Goal: Navigation & Orientation: Find specific page/section

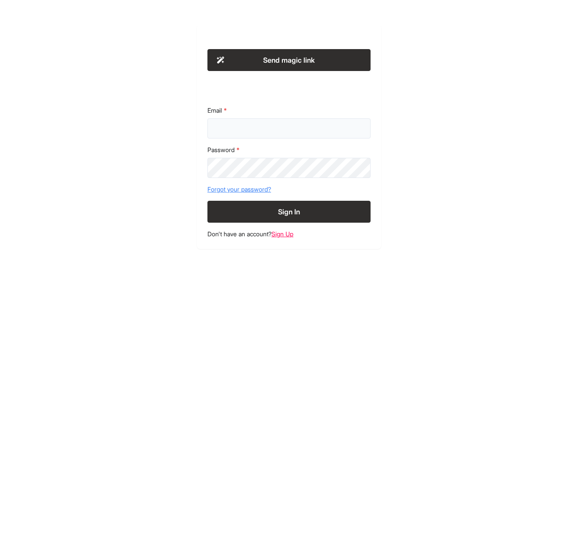
click at [281, 132] on input "Email" at bounding box center [288, 128] width 163 height 20
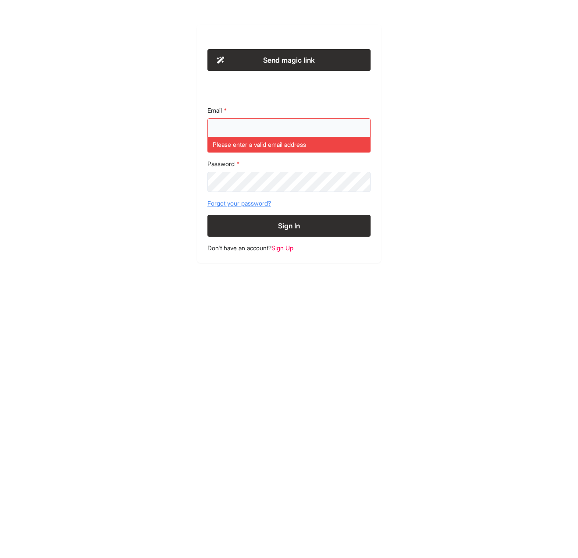
type input "**********"
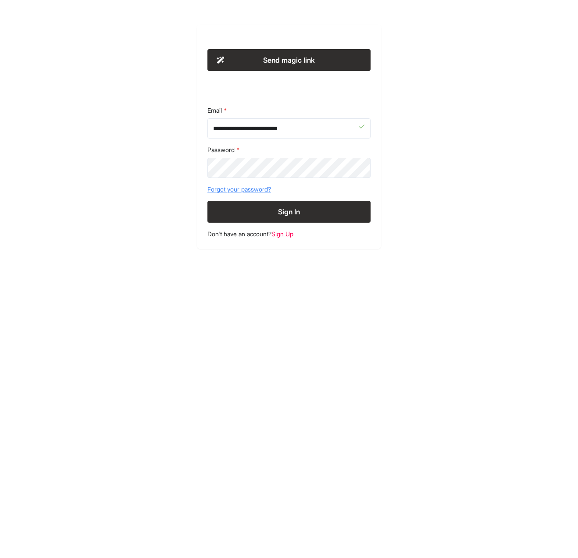
click at [333, 209] on button "Sign In" at bounding box center [288, 212] width 163 height 22
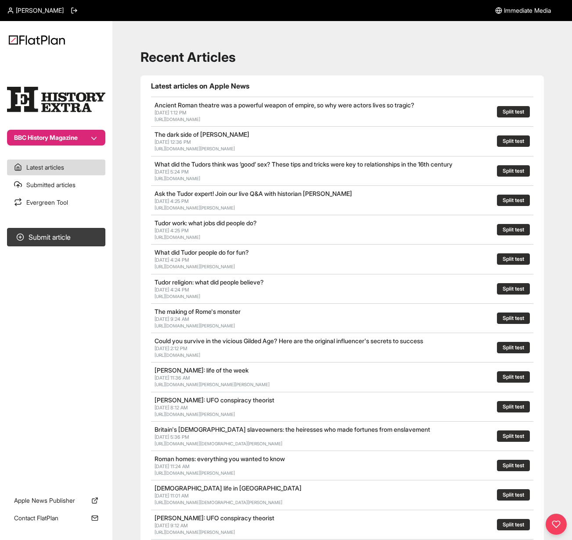
click at [24, 39] on img at bounding box center [37, 40] width 56 height 10
click at [18, 8] on span "Tyra Williams" at bounding box center [40, 10] width 48 height 9
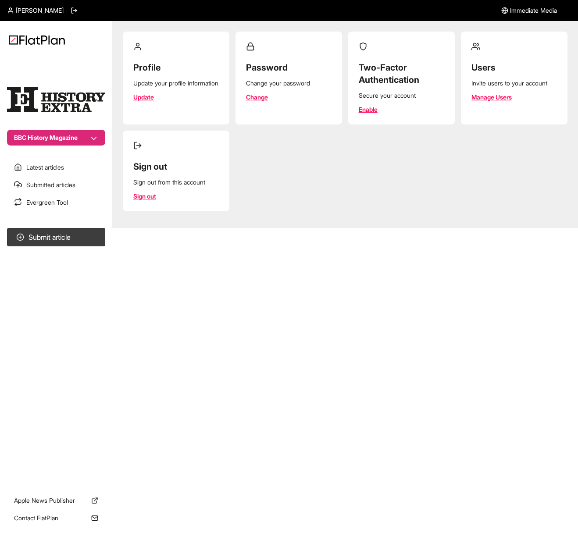
click at [93, 137] on button "BBC History Magazine" at bounding box center [56, 138] width 98 height 16
click at [59, 175] on button "Made for Mums" at bounding box center [61, 170] width 75 height 16
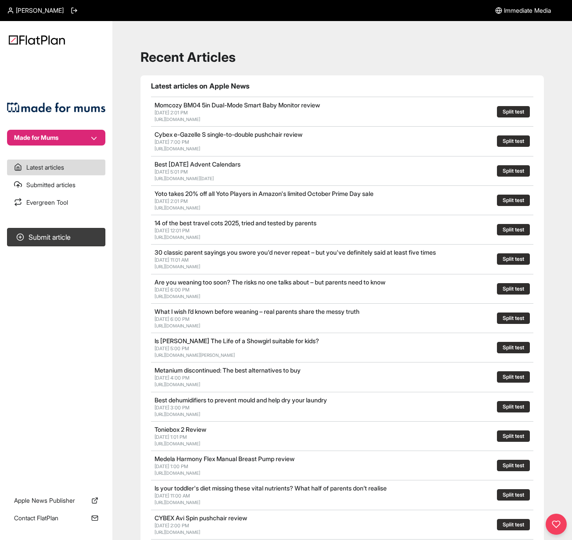
click at [44, 42] on img at bounding box center [37, 40] width 56 height 10
click at [35, 133] on button "Made for Mums" at bounding box center [56, 138] width 98 height 16
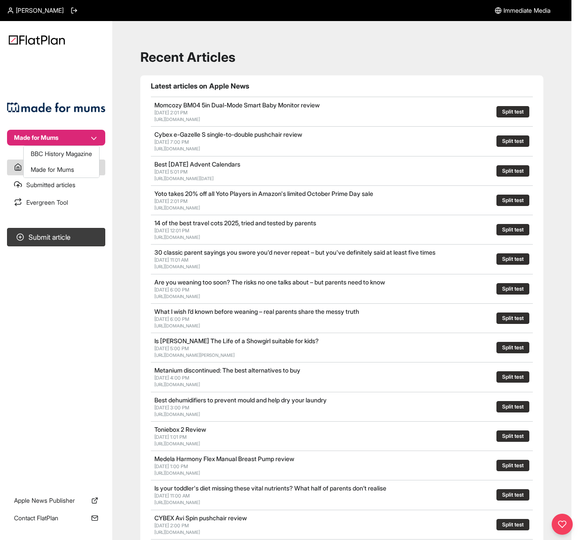
click at [19, 9] on nav "Made for Mums Latest articles Submitted articles Evergreen Tool Submit article …" at bounding box center [56, 270] width 112 height 540
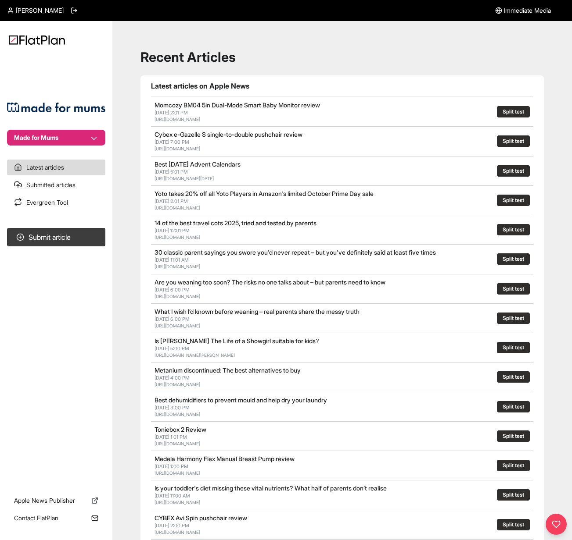
click at [35, 14] on span "Tyra Williams" at bounding box center [40, 10] width 48 height 9
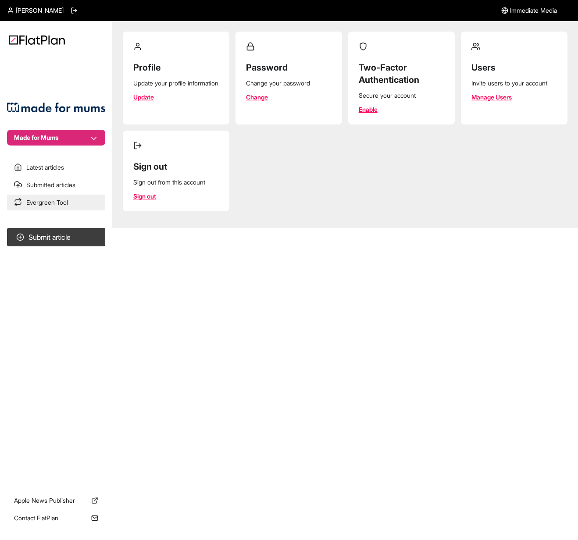
click at [27, 197] on link "Evergreen Tool" at bounding box center [56, 203] width 98 height 16
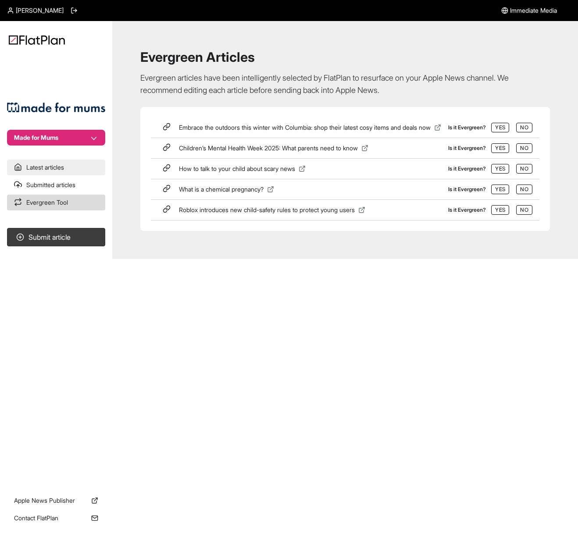
click at [38, 174] on link "Latest articles" at bounding box center [56, 168] width 98 height 16
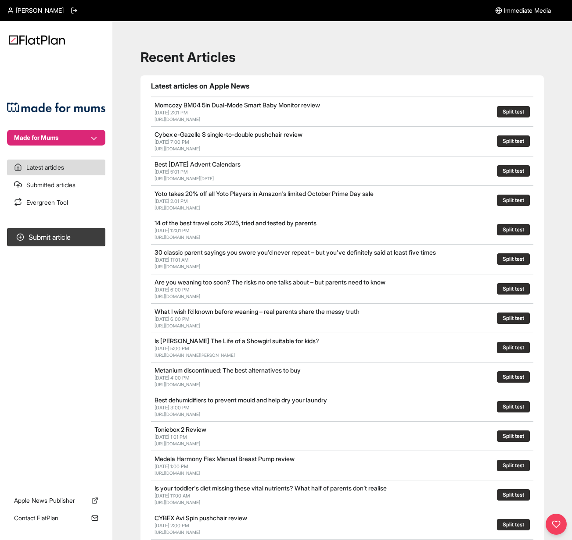
click at [45, 133] on button "Made for Mums" at bounding box center [56, 138] width 98 height 16
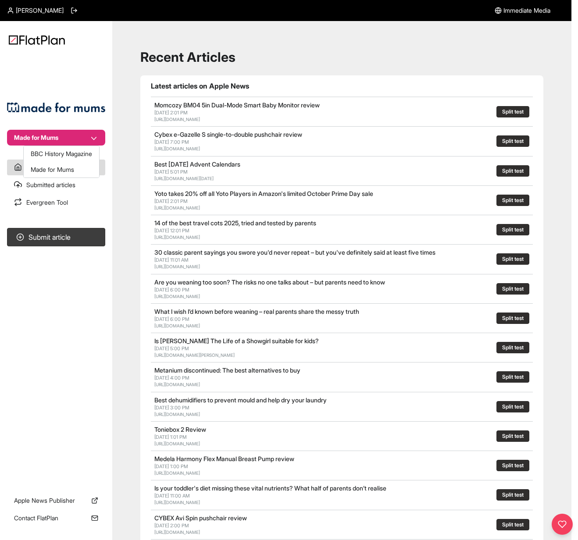
click at [36, 108] on section "Made for Mums" at bounding box center [56, 103] width 112 height 86
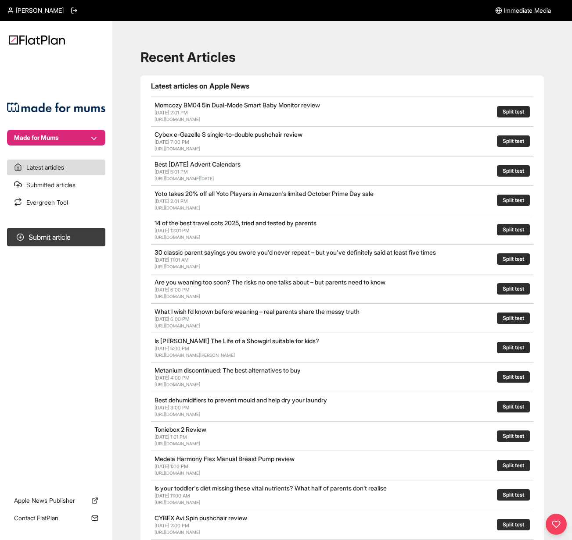
click at [93, 139] on button "Made for Mums" at bounding box center [56, 138] width 98 height 16
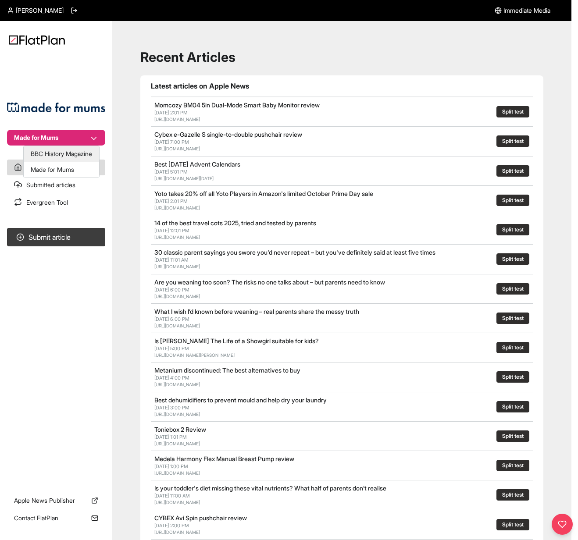
click at [81, 154] on button "BBC History Magazine" at bounding box center [61, 154] width 75 height 16
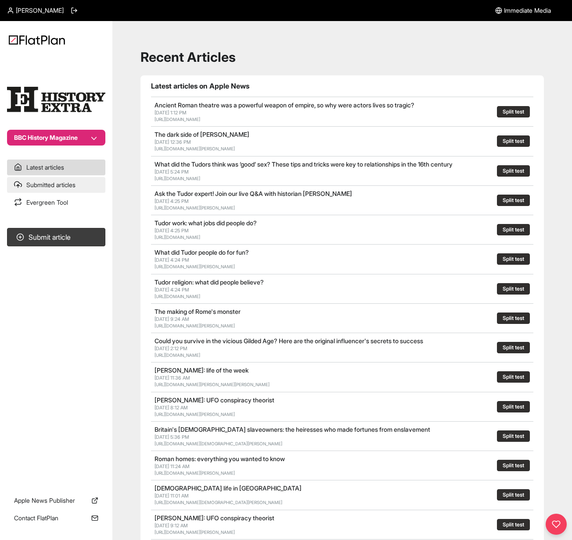
click at [63, 189] on link "Submitted articles" at bounding box center [56, 185] width 98 height 16
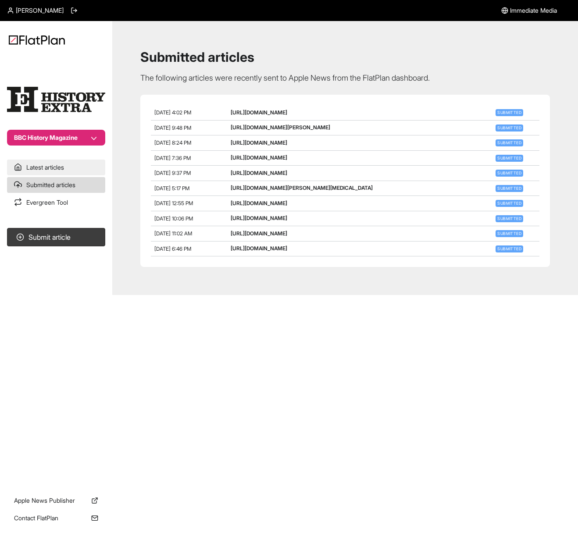
click at [54, 165] on link "Latest articles" at bounding box center [56, 168] width 98 height 16
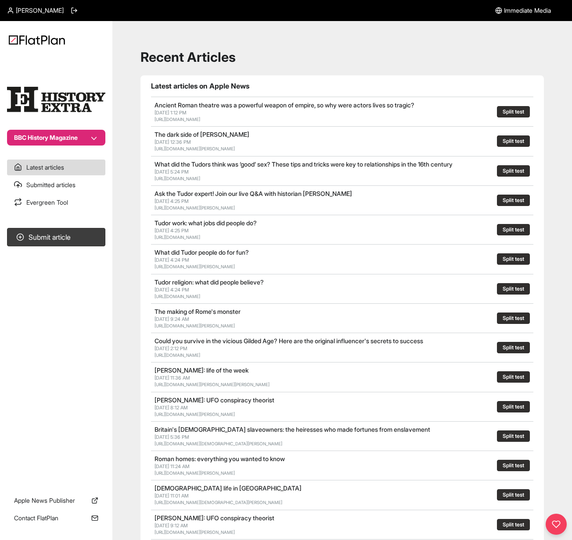
scroll to position [0, 0]
